Goal: Task Accomplishment & Management: Complete application form

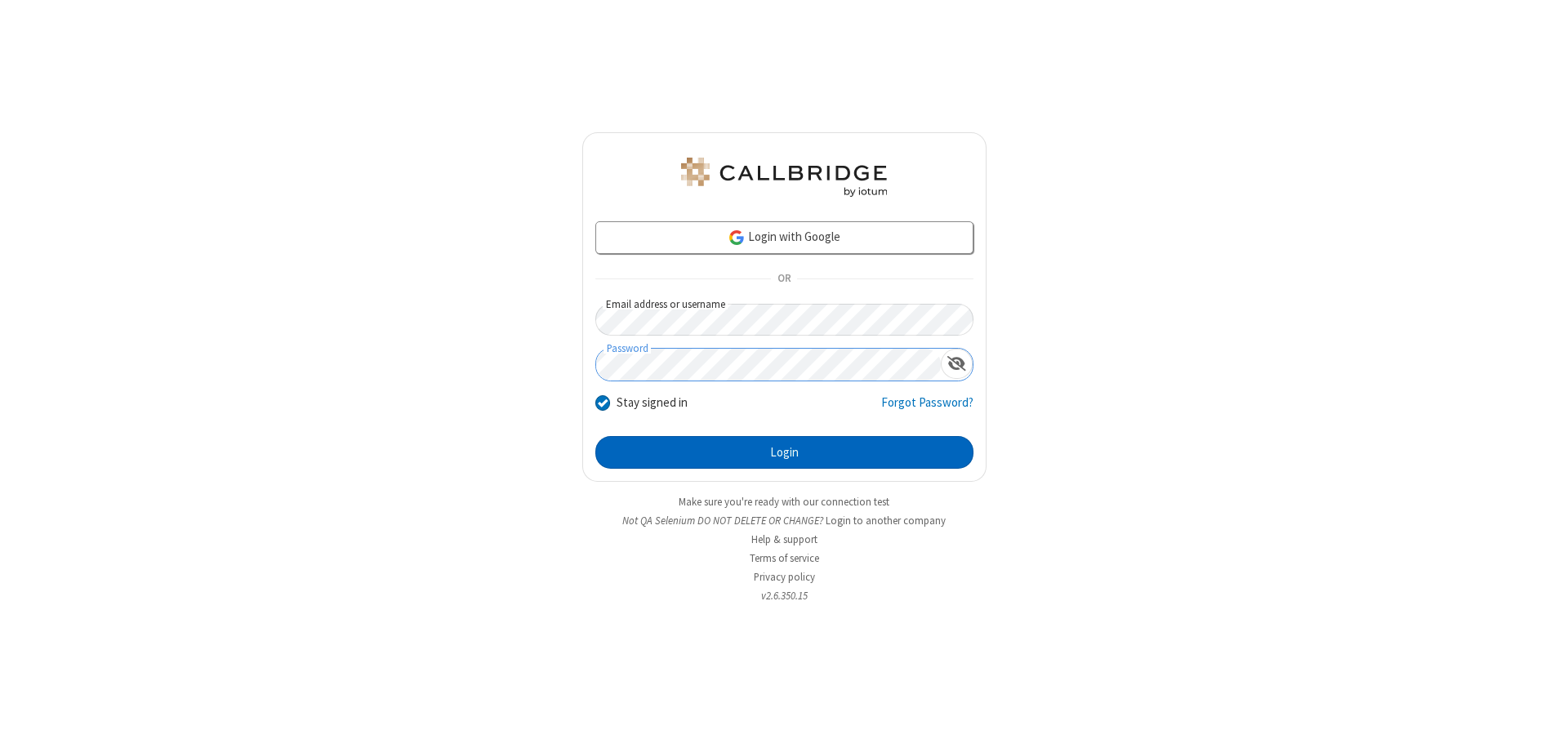
click at [784, 453] on button "Login" at bounding box center [785, 453] width 378 height 33
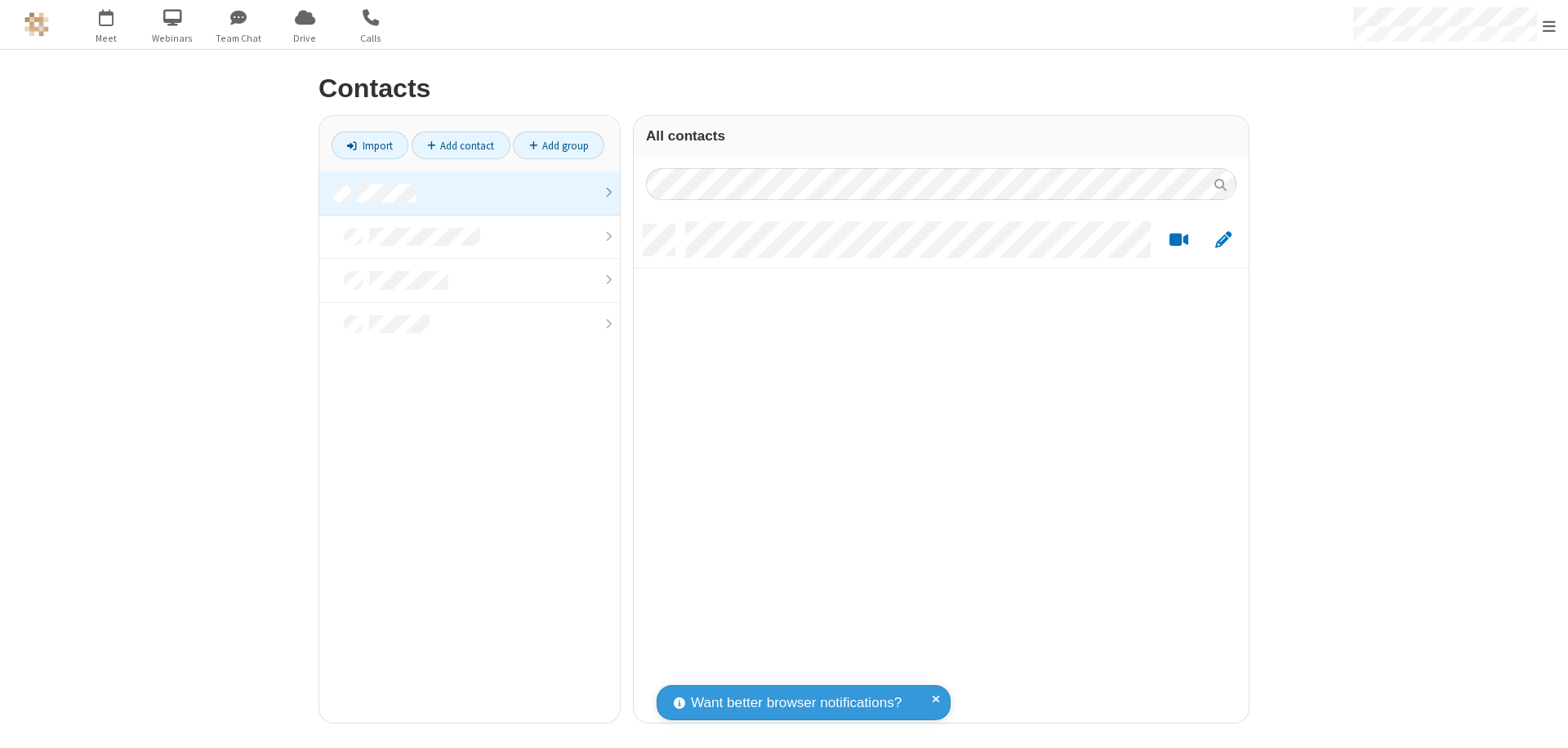
scroll to position [498, 602]
click at [470, 193] on link at bounding box center [469, 193] width 300 height 44
click at [461, 146] on link "Add contact" at bounding box center [461, 146] width 99 height 28
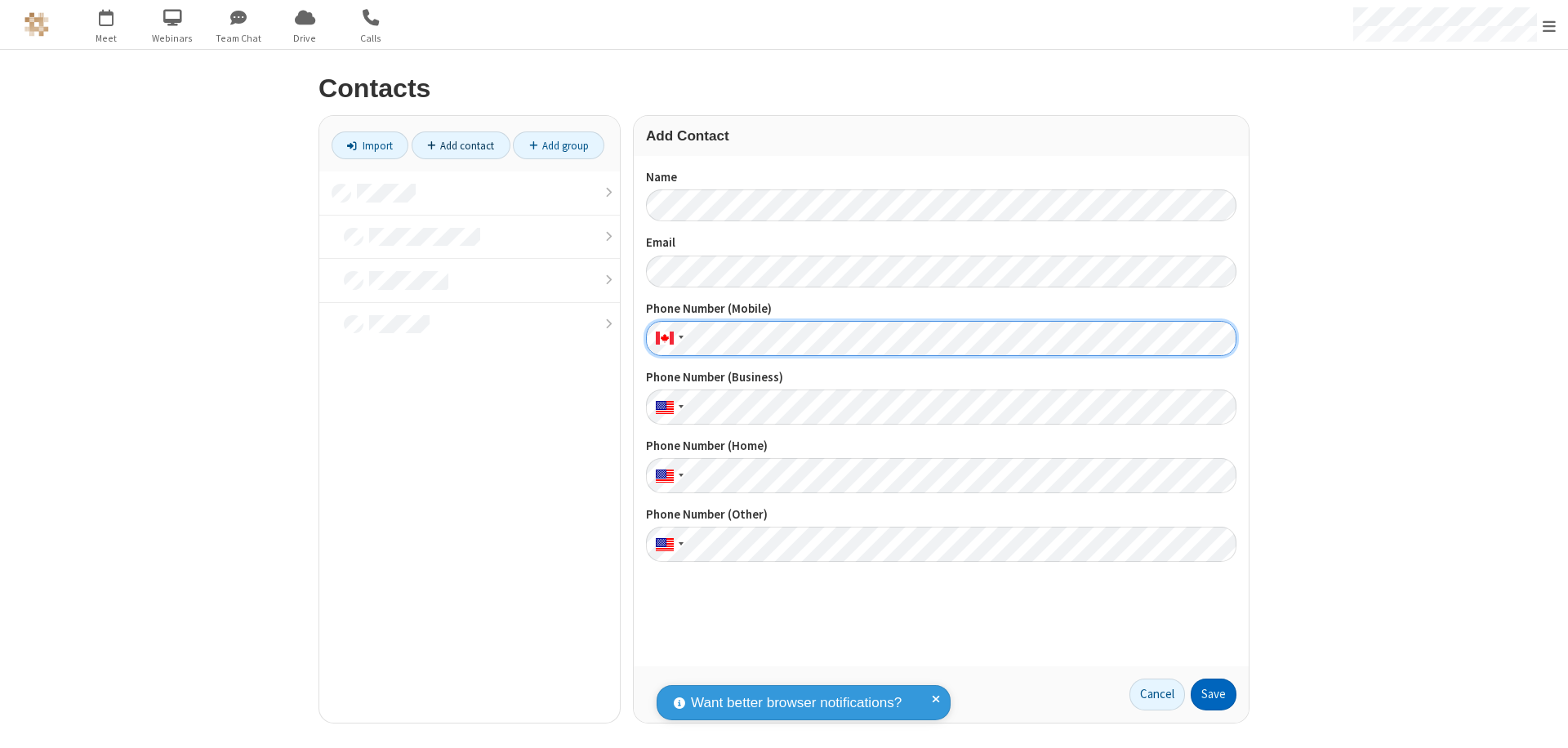
click at [1213, 695] on button "Save" at bounding box center [1213, 695] width 46 height 33
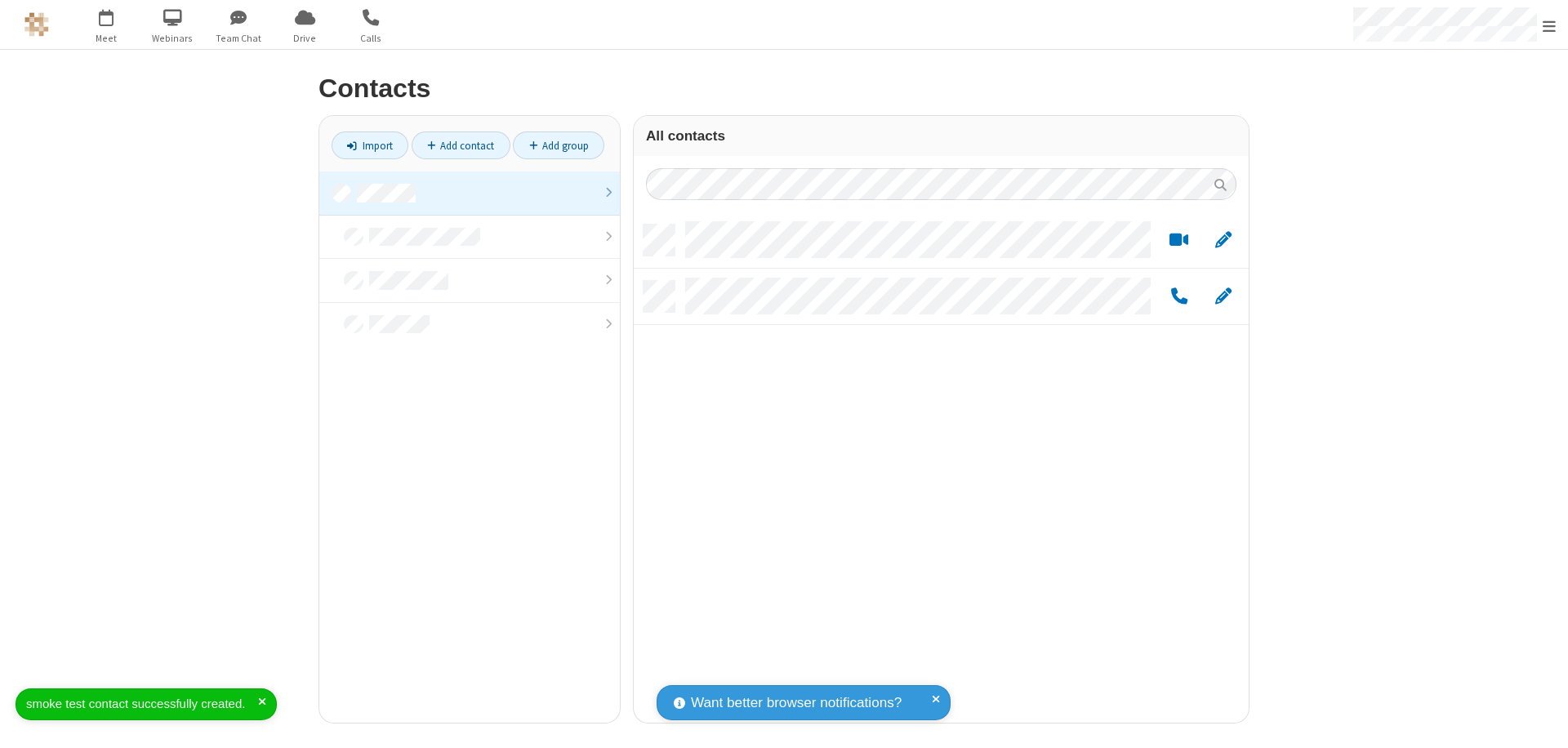
scroll to position [498, 602]
click at [461, 146] on link "Add contact" at bounding box center [461, 146] width 99 height 28
